Goal: Communication & Community: Ask a question

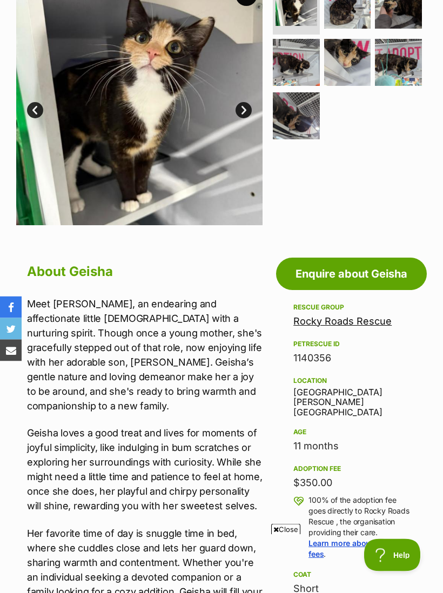
scroll to position [250, 0]
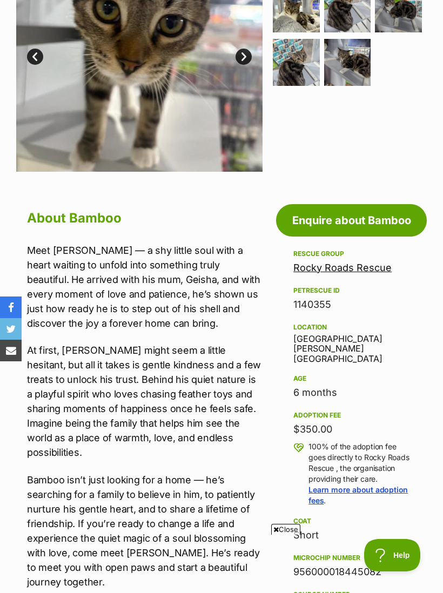
scroll to position [312, 0]
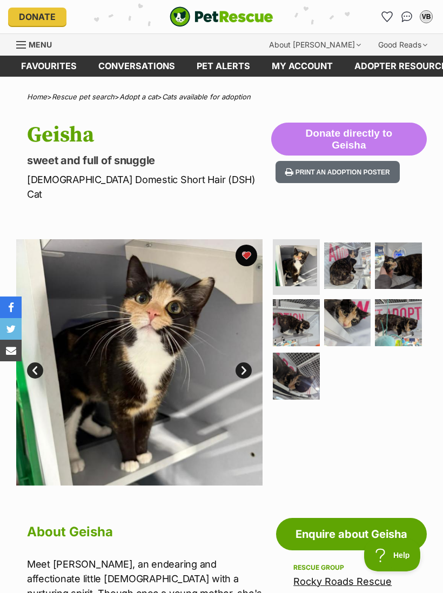
click at [319, 519] on link "Enquire about Geisha" at bounding box center [351, 534] width 151 height 32
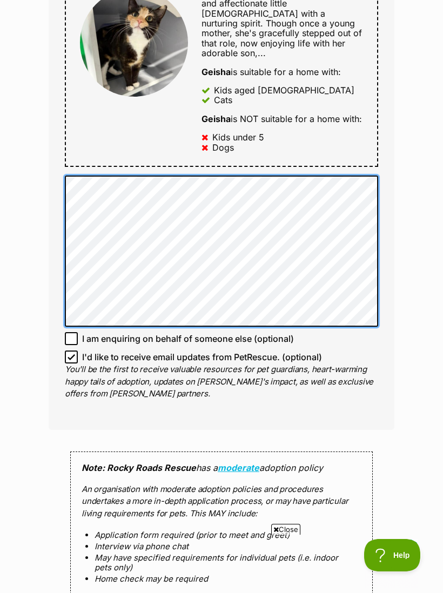
scroll to position [577, 0]
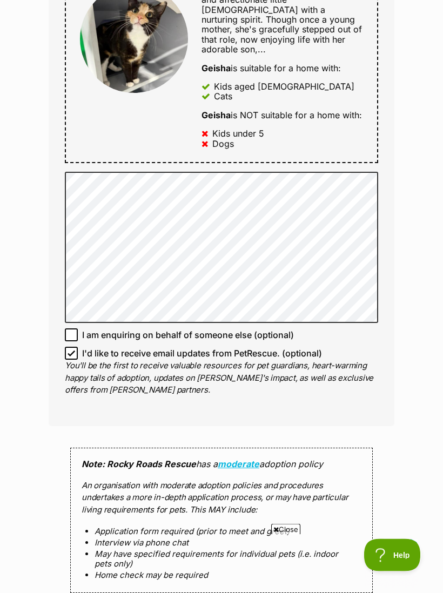
click at [71, 347] on input "I'd like to receive email updates from PetRescue. (optional)" at bounding box center [71, 353] width 13 height 13
checkbox input "false"
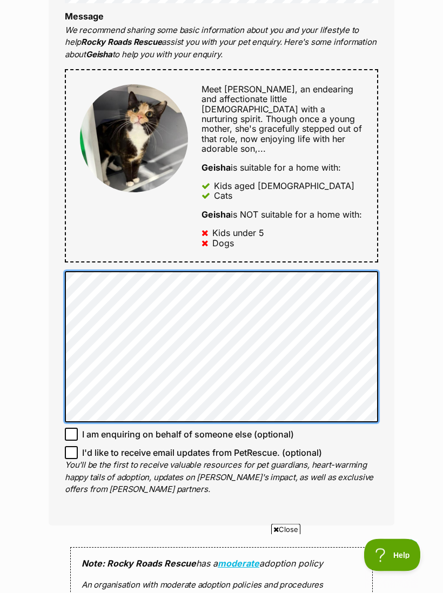
scroll to position [478, 0]
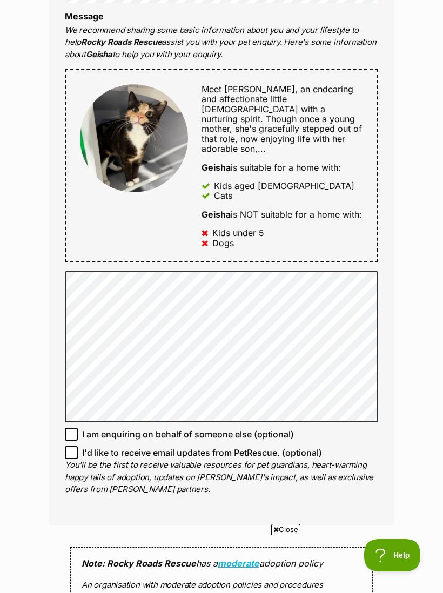
click at [26, 336] on div "Enquire about Geisha Full name Vanessa Beanland Email We require this to be abl…" at bounding box center [221, 318] width 443 height 1396
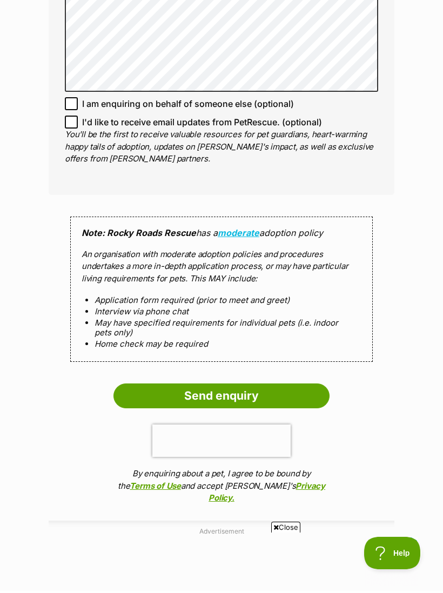
click at [144, 385] on input "Send enquiry" at bounding box center [221, 397] width 216 height 25
